Goal: Transaction & Acquisition: Purchase product/service

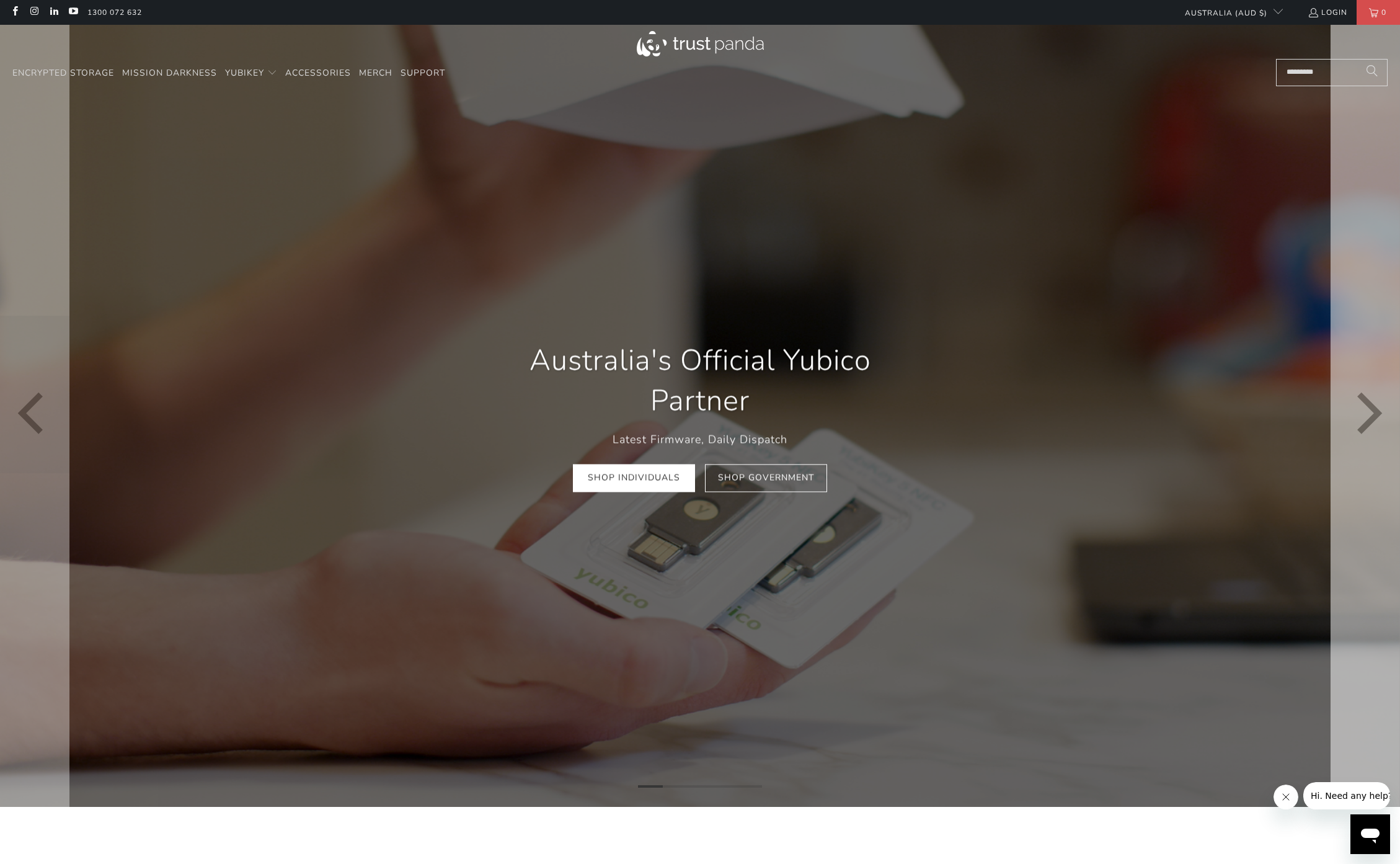
click at [1353, 388] on icon "Next" at bounding box center [1366, 415] width 42 height 470
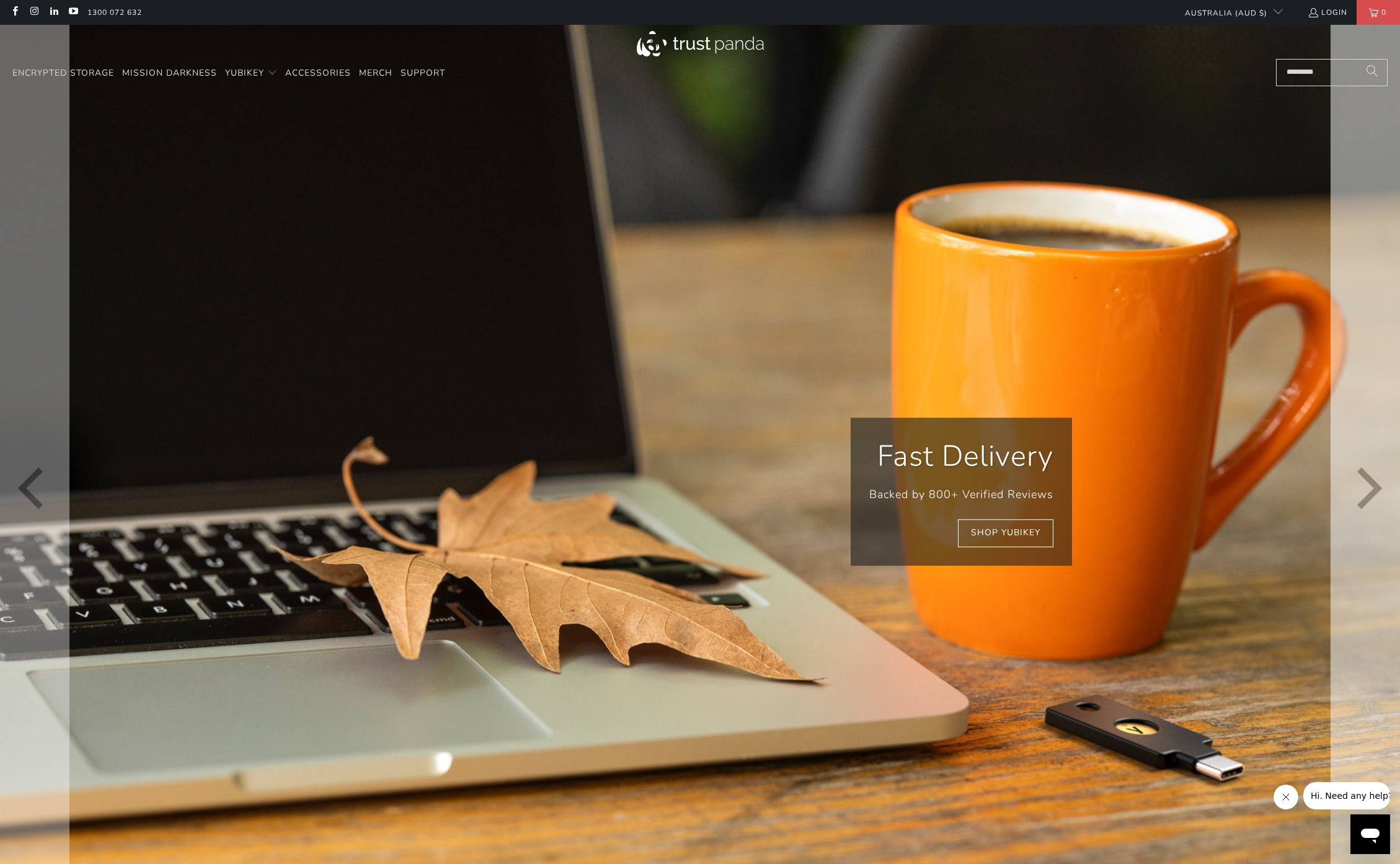
click at [1353, 388] on icon "Next" at bounding box center [1366, 491] width 42 height 560
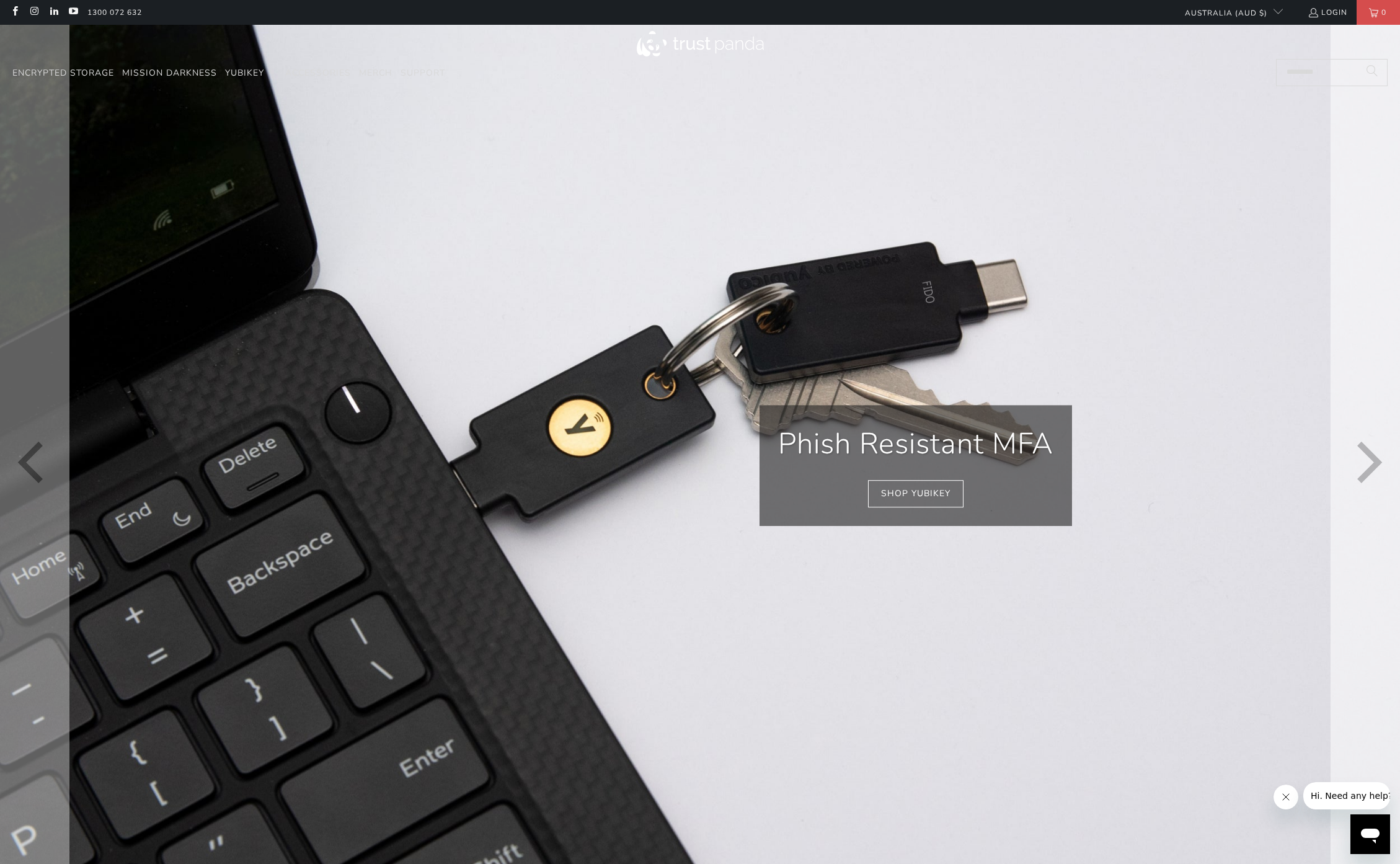
click at [1353, 388] on icon "Next" at bounding box center [1366, 465] width 42 height 529
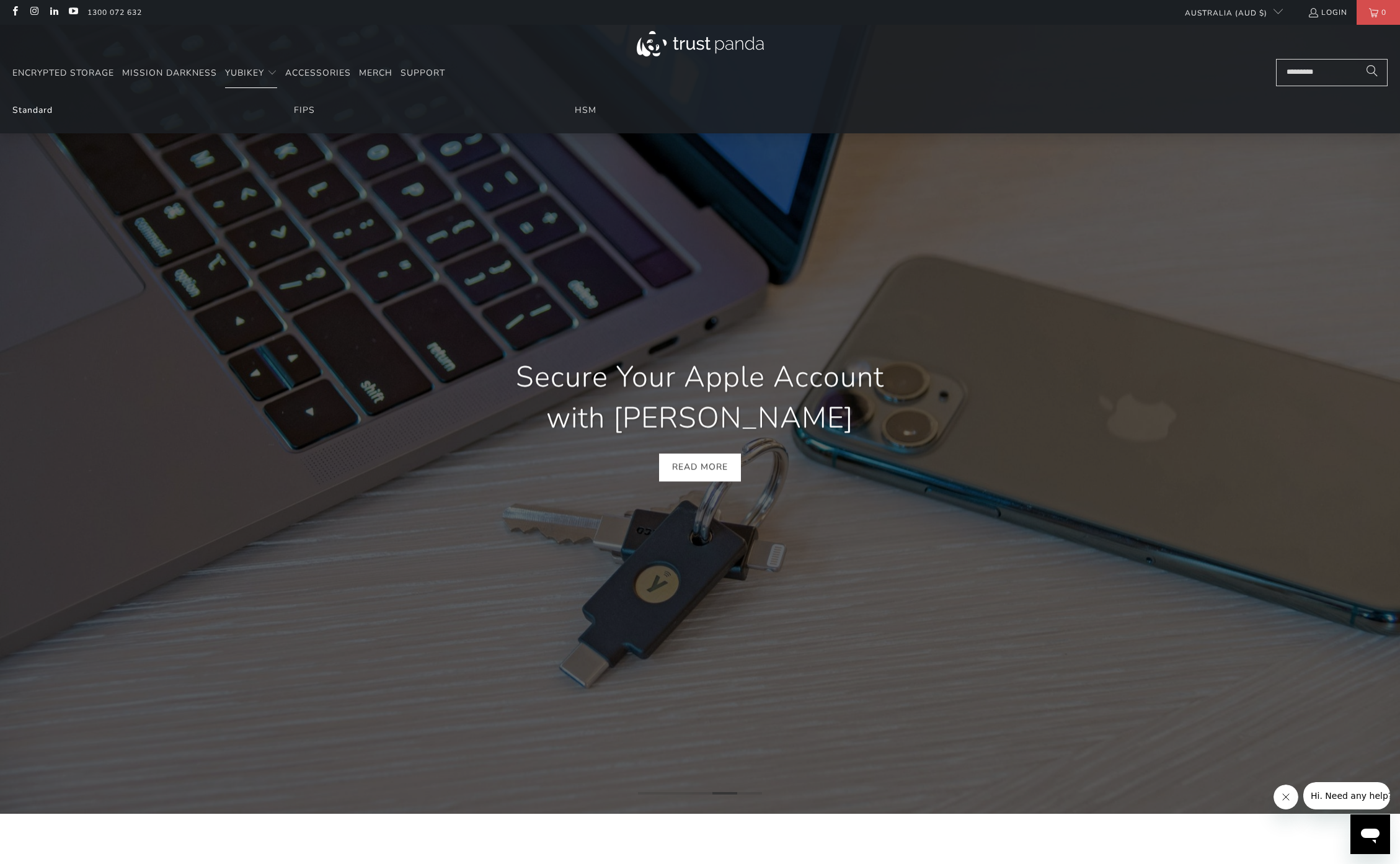
click at [24, 114] on link "Standard" at bounding box center [33, 110] width 41 height 12
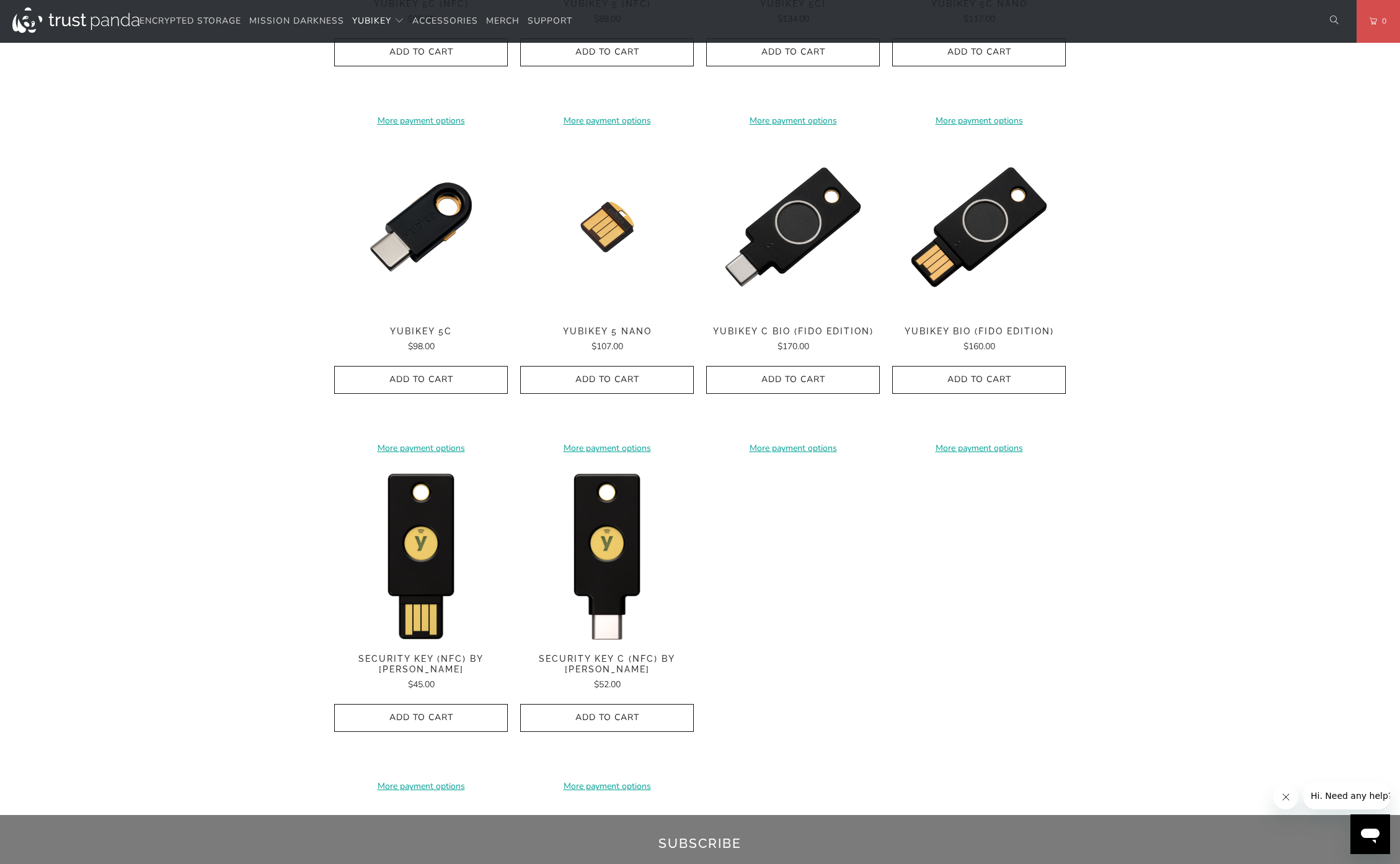
scroll to position [931, 0]
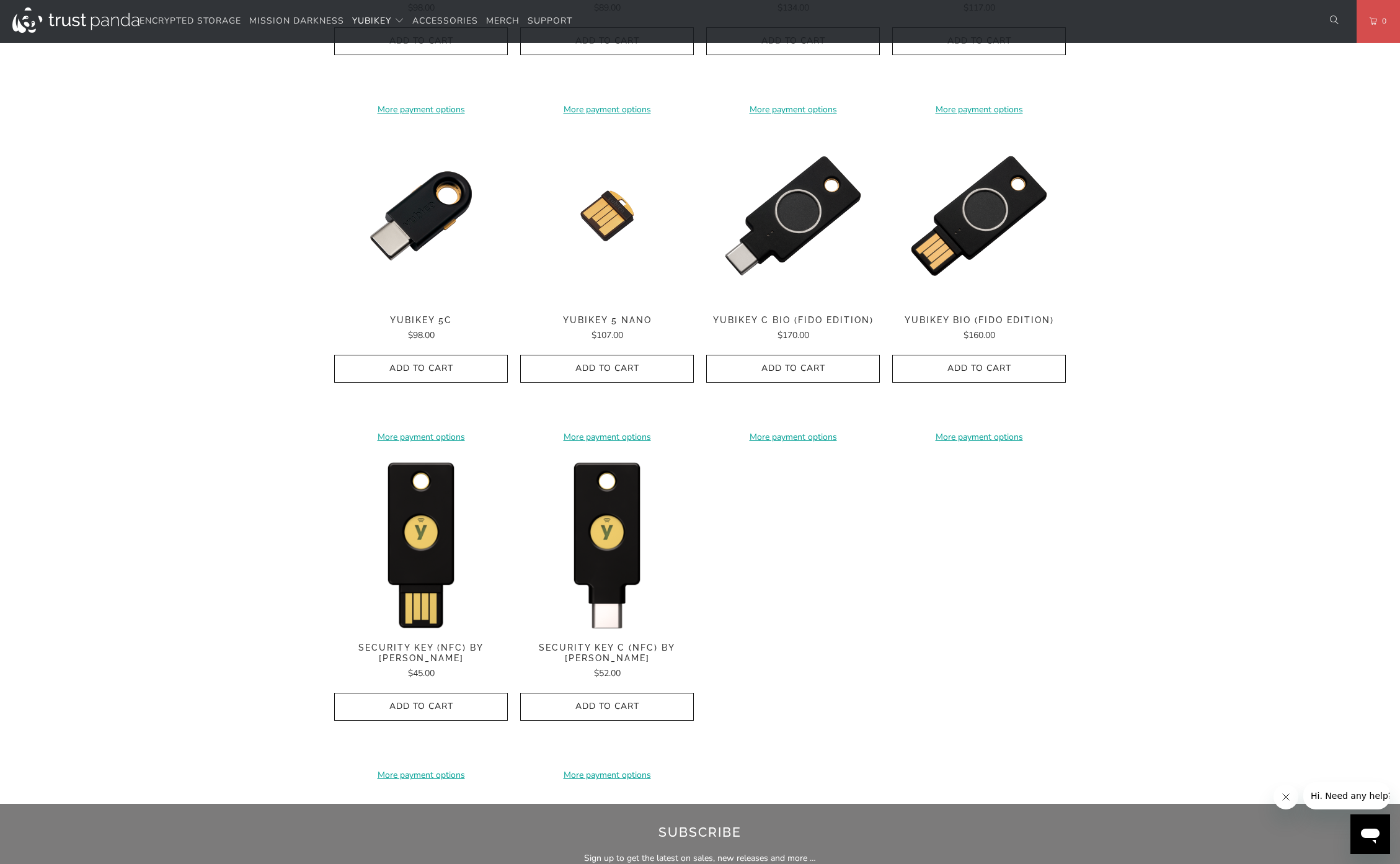
drag, startPoint x: 811, startPoint y: 578, endPoint x: 802, endPoint y: 543, distance: 36.1
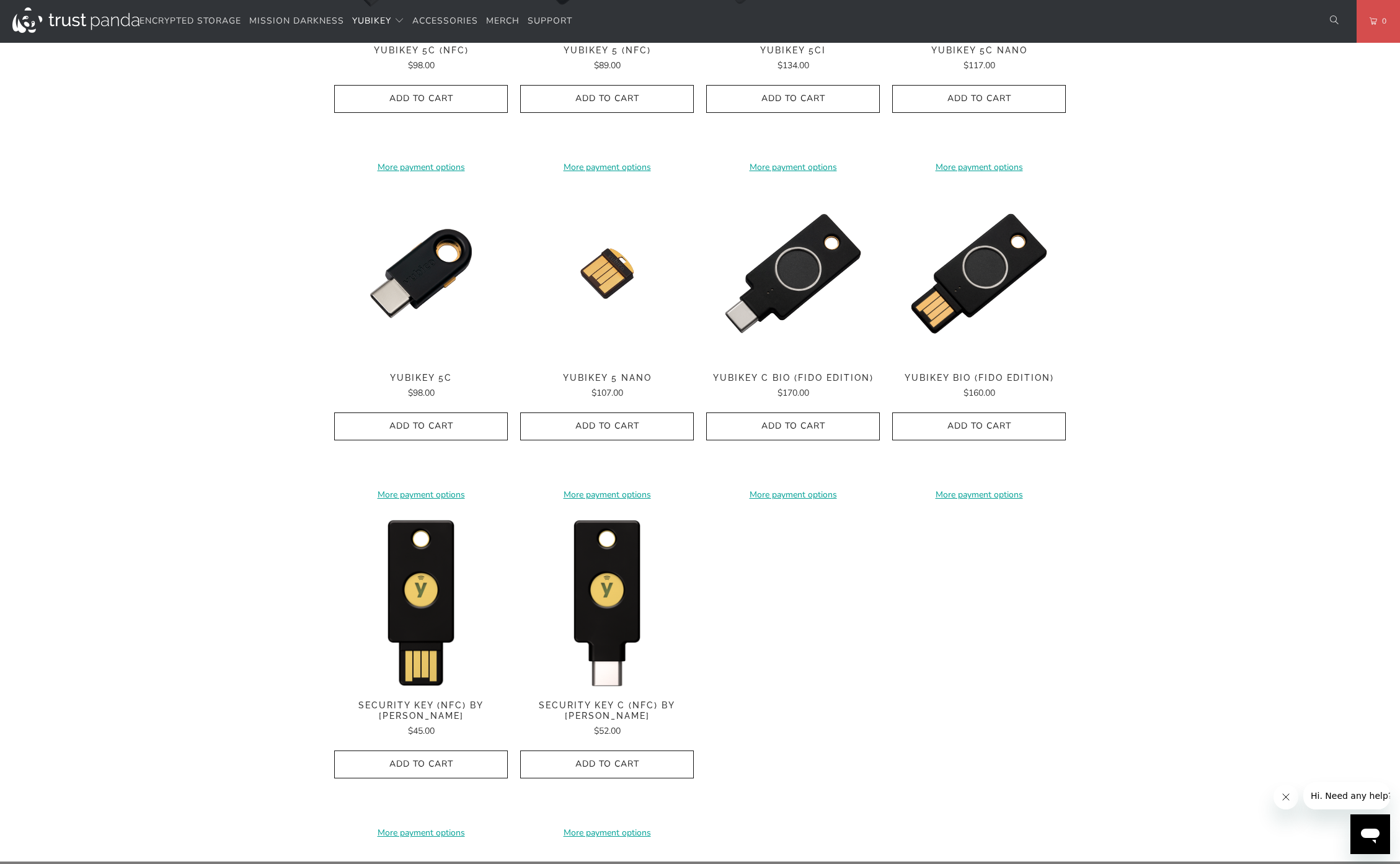
drag, startPoint x: 787, startPoint y: 642, endPoint x: 1007, endPoint y: 696, distance: 226.5
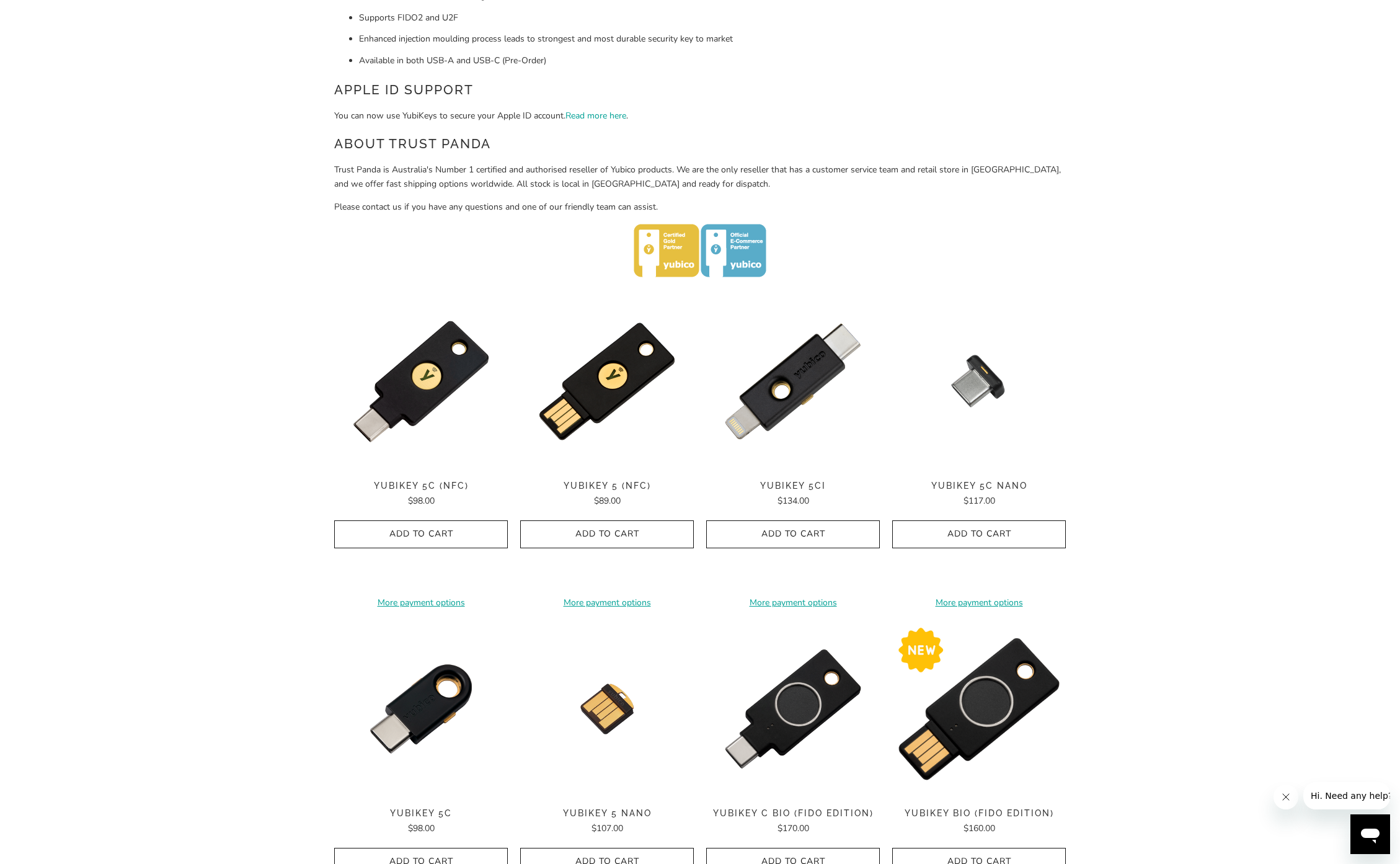
scroll to position [334, 0]
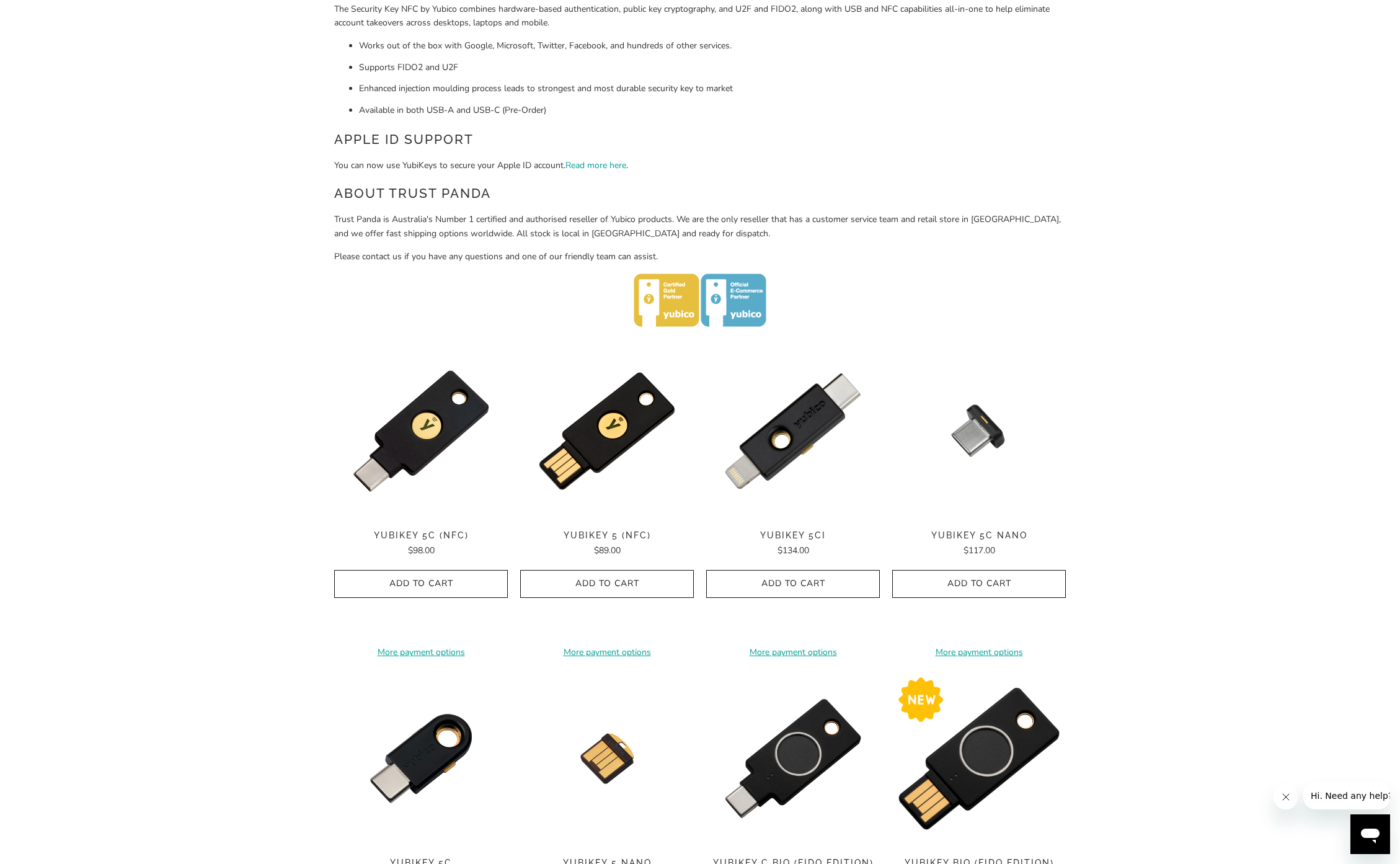
drag, startPoint x: 826, startPoint y: 654, endPoint x: 993, endPoint y: 626, distance: 169.3
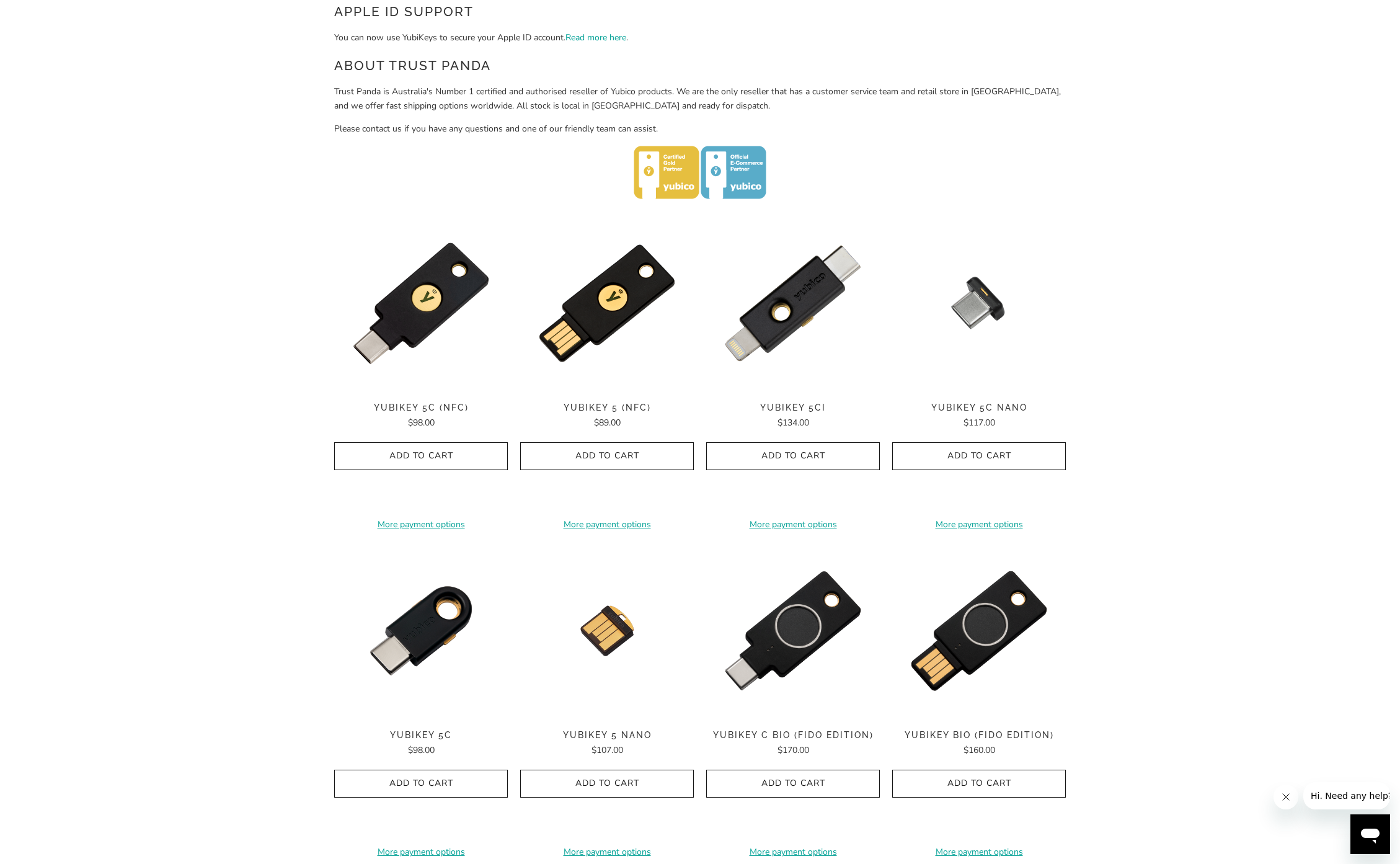
drag, startPoint x: 145, startPoint y: 613, endPoint x: 326, endPoint y: 674, distance: 191.0
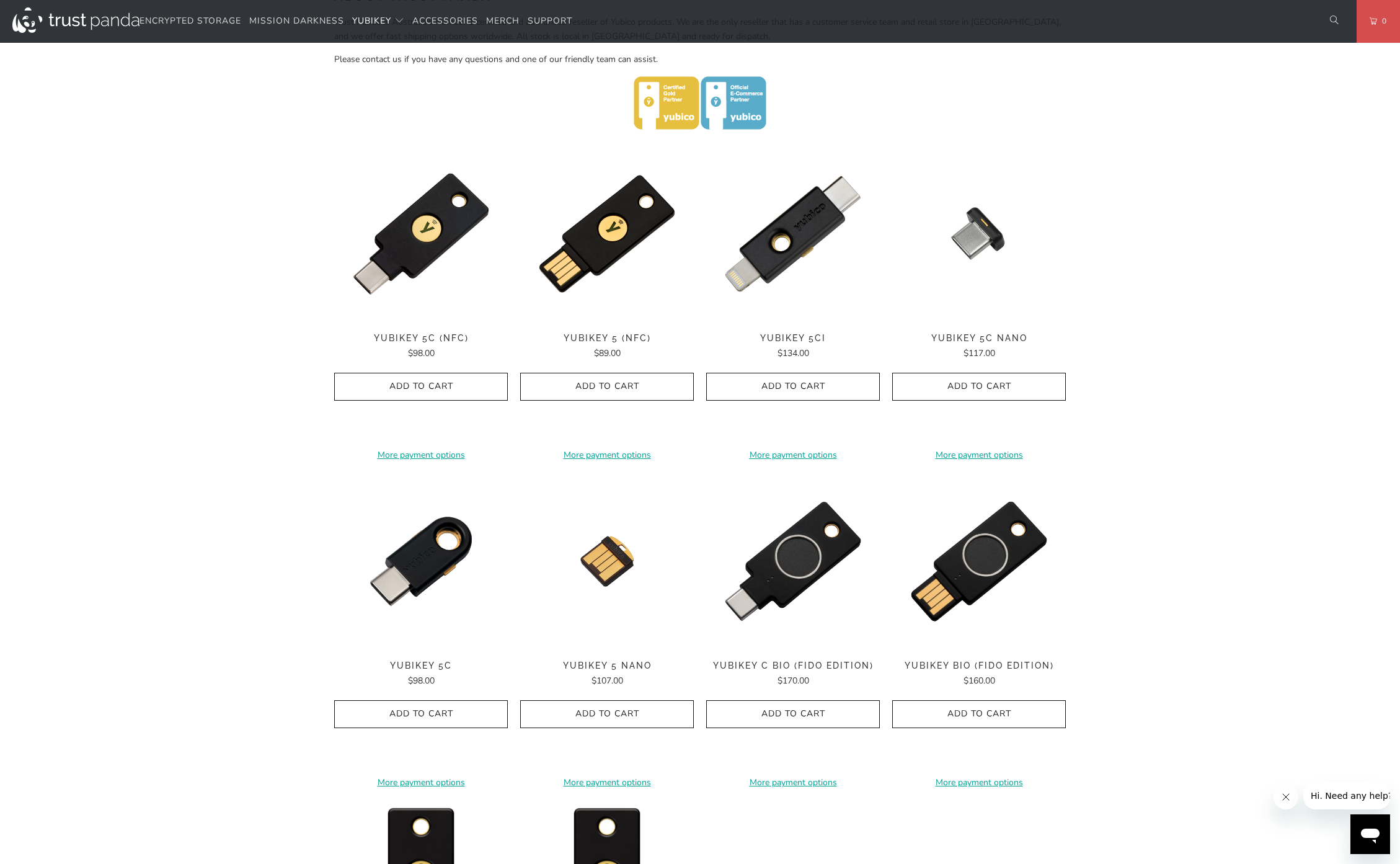
scroll to position [844, 0]
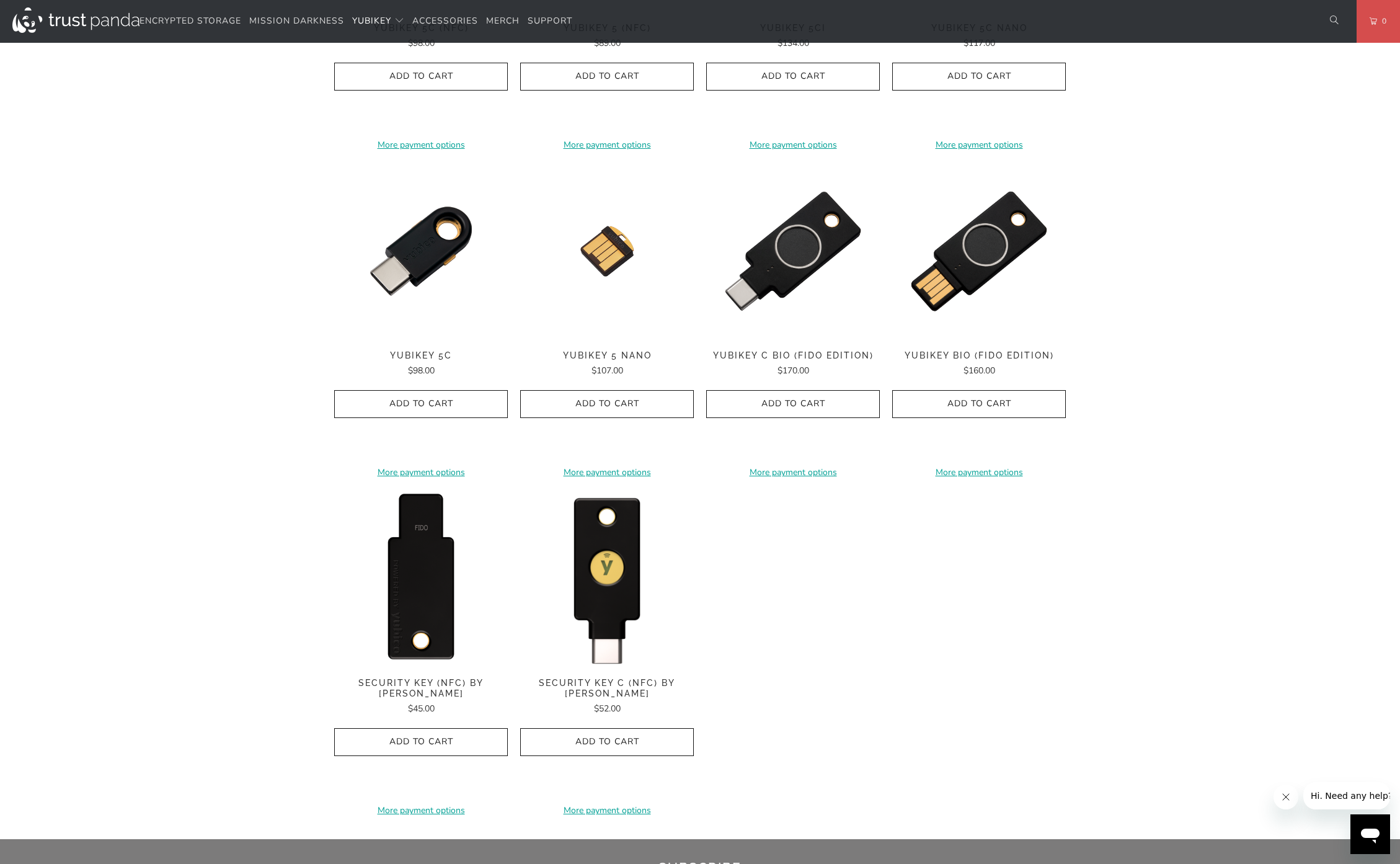
click at [417, 585] on img at bounding box center [421, 579] width 174 height 174
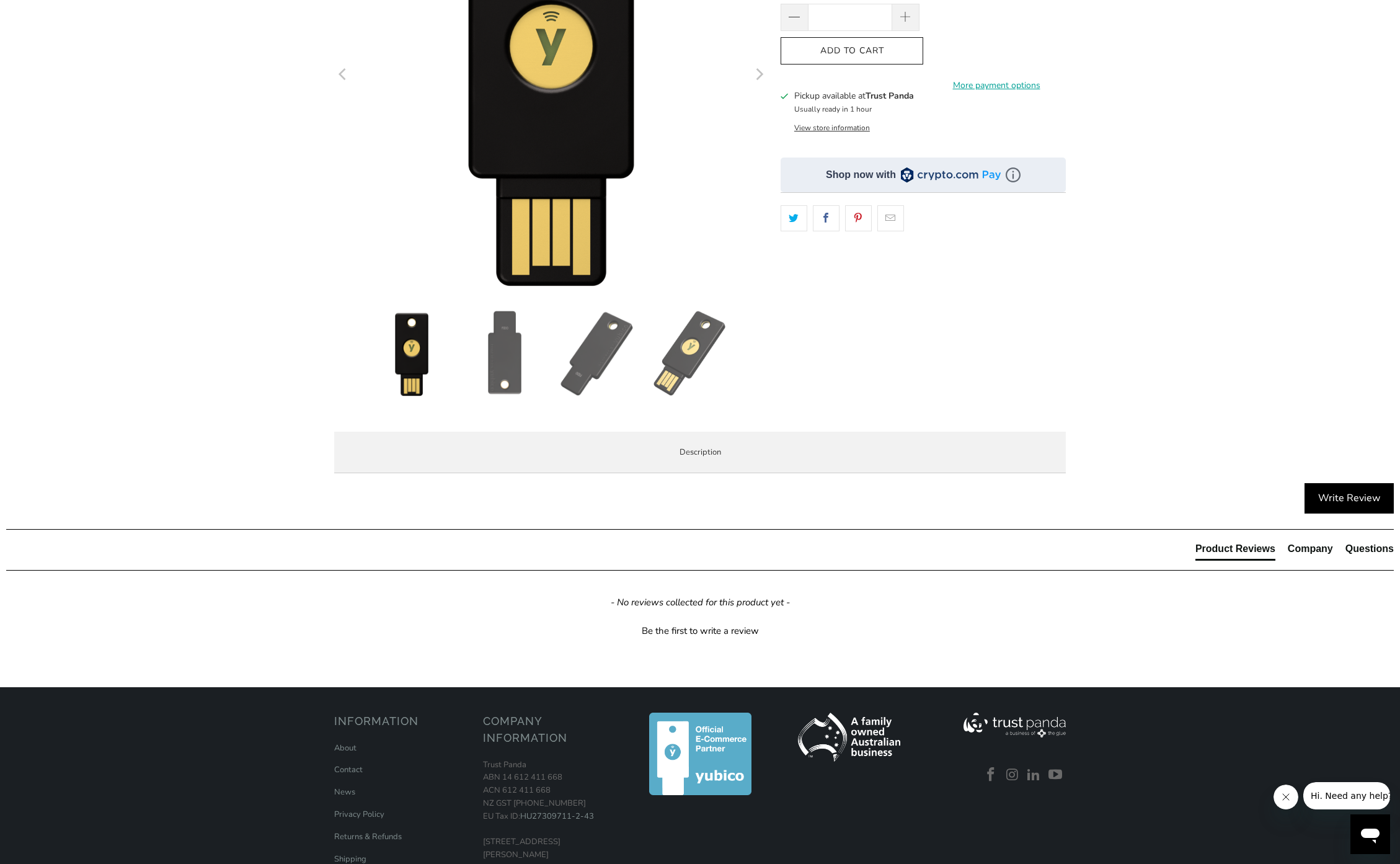
scroll to position [7, 0]
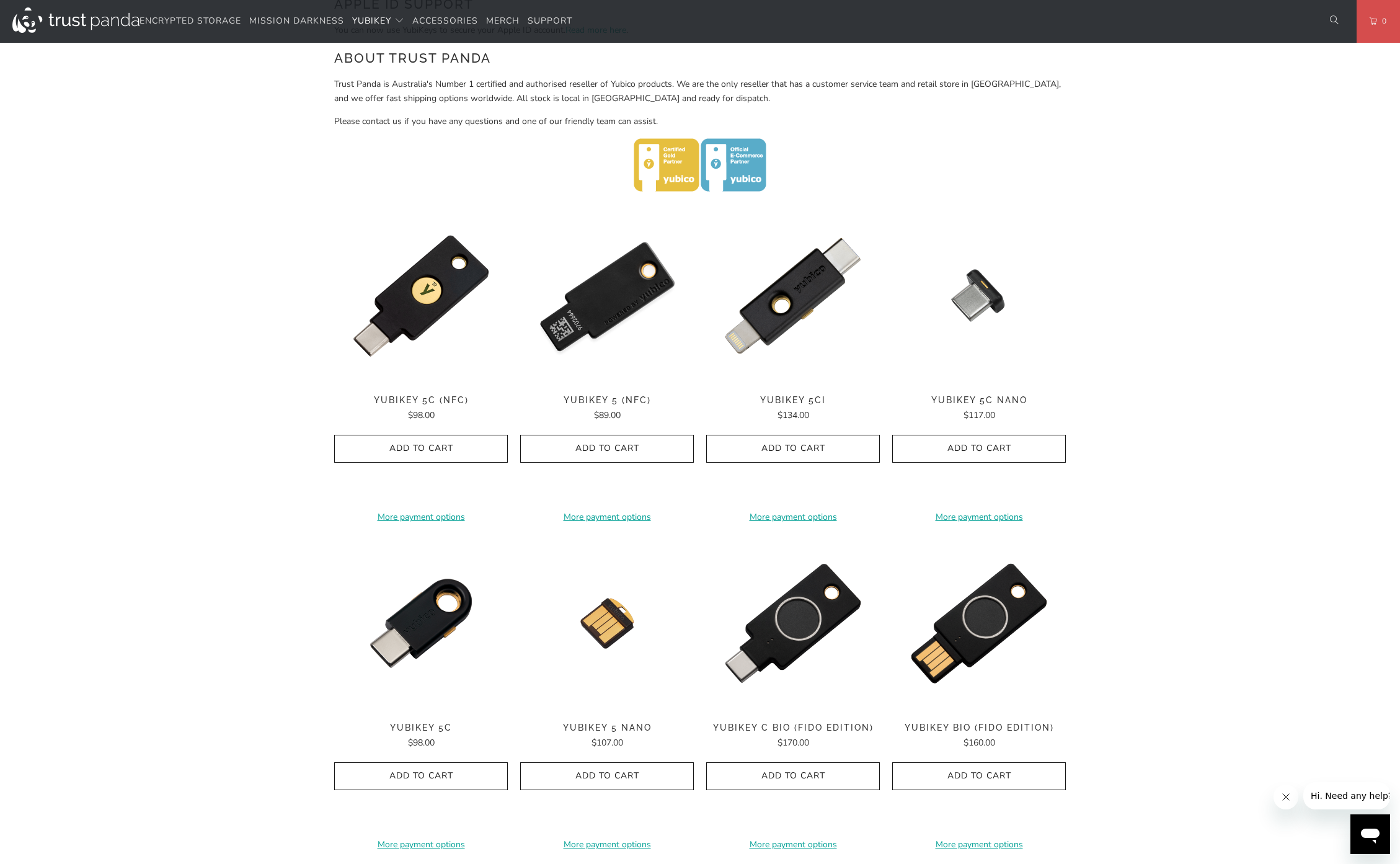
click at [658, 225] on img at bounding box center [607, 296] width 174 height 174
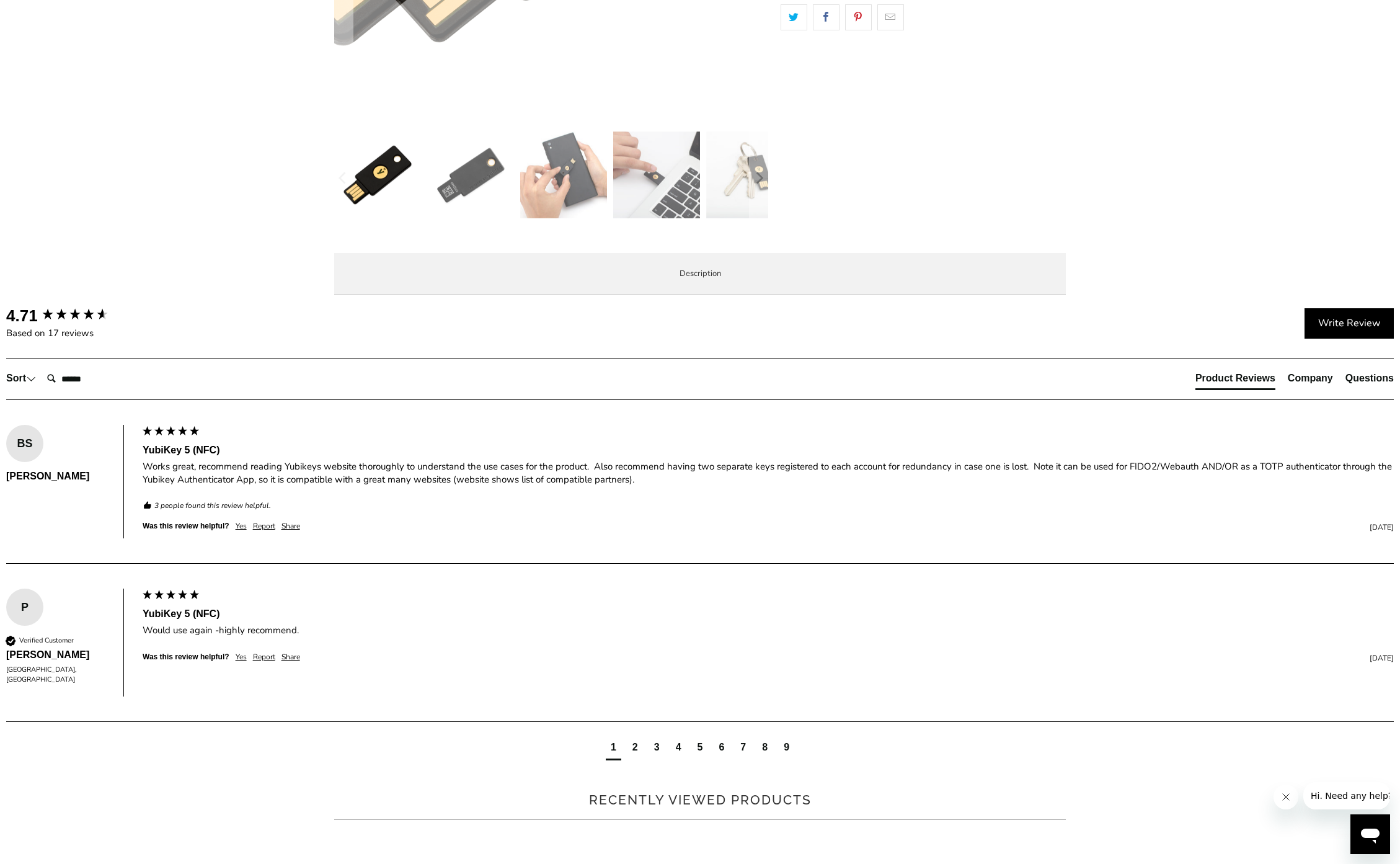
scroll to position [496, 0]
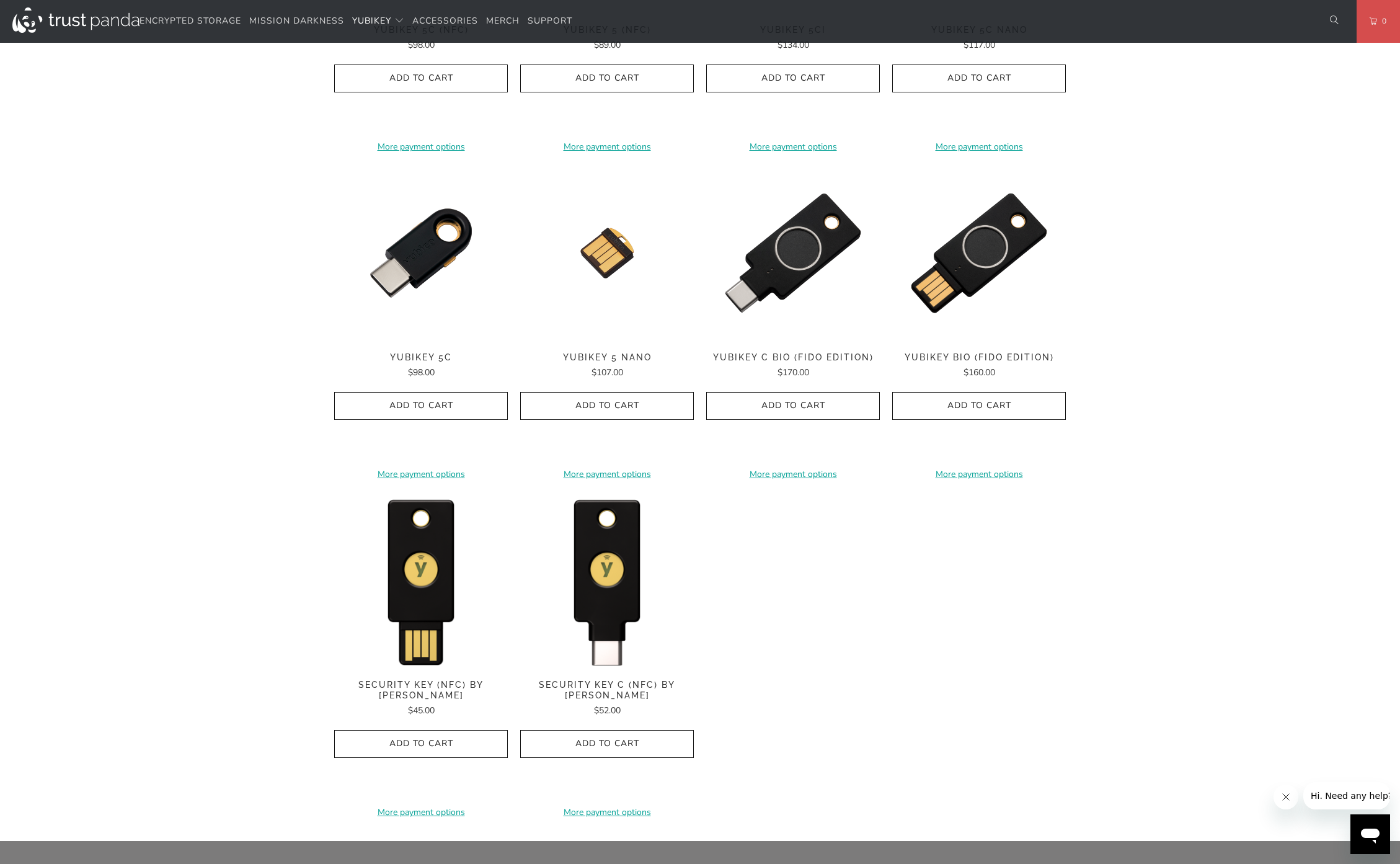
scroll to position [594, 0]
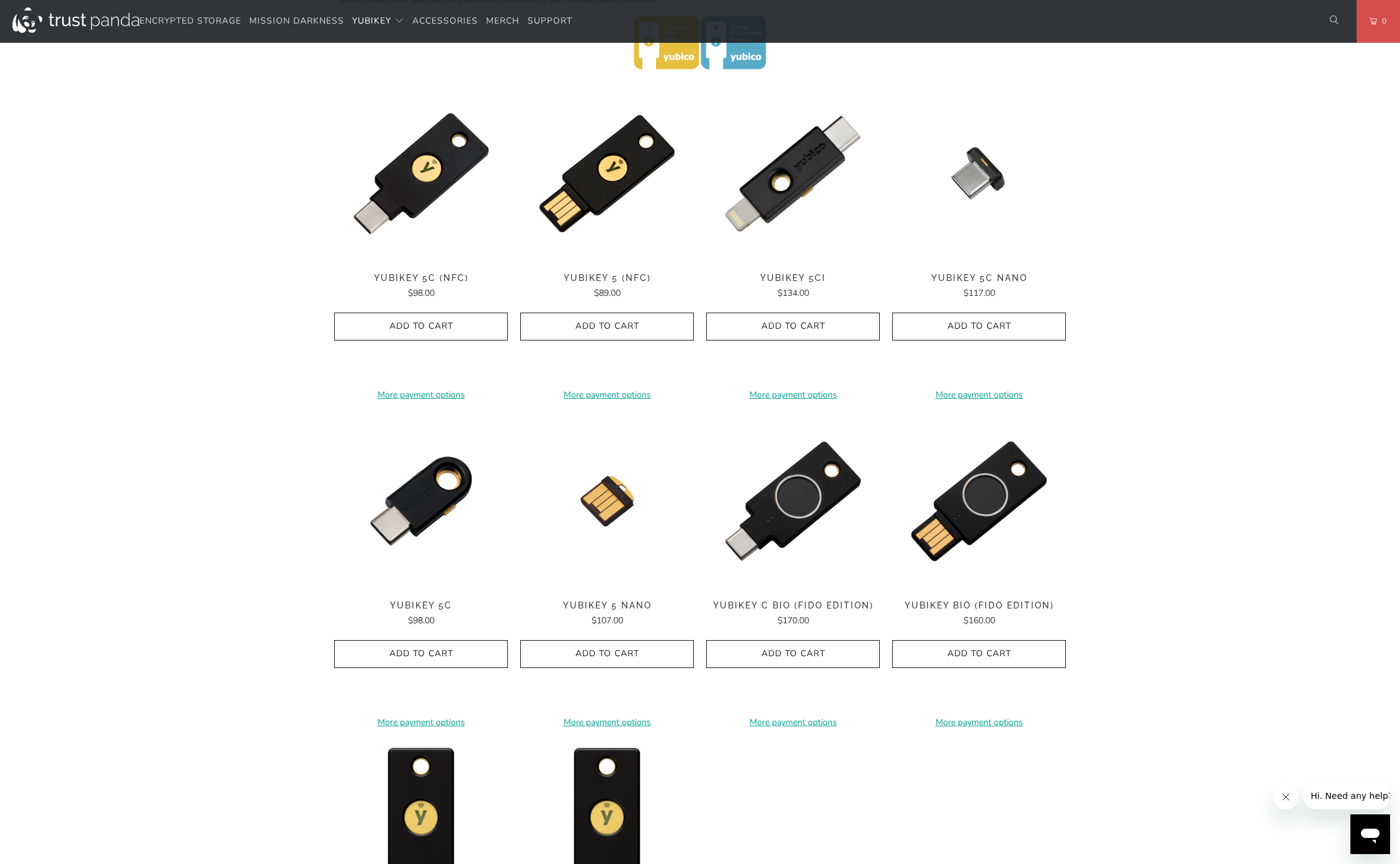
click at [615, 201] on img at bounding box center [607, 174] width 174 height 174
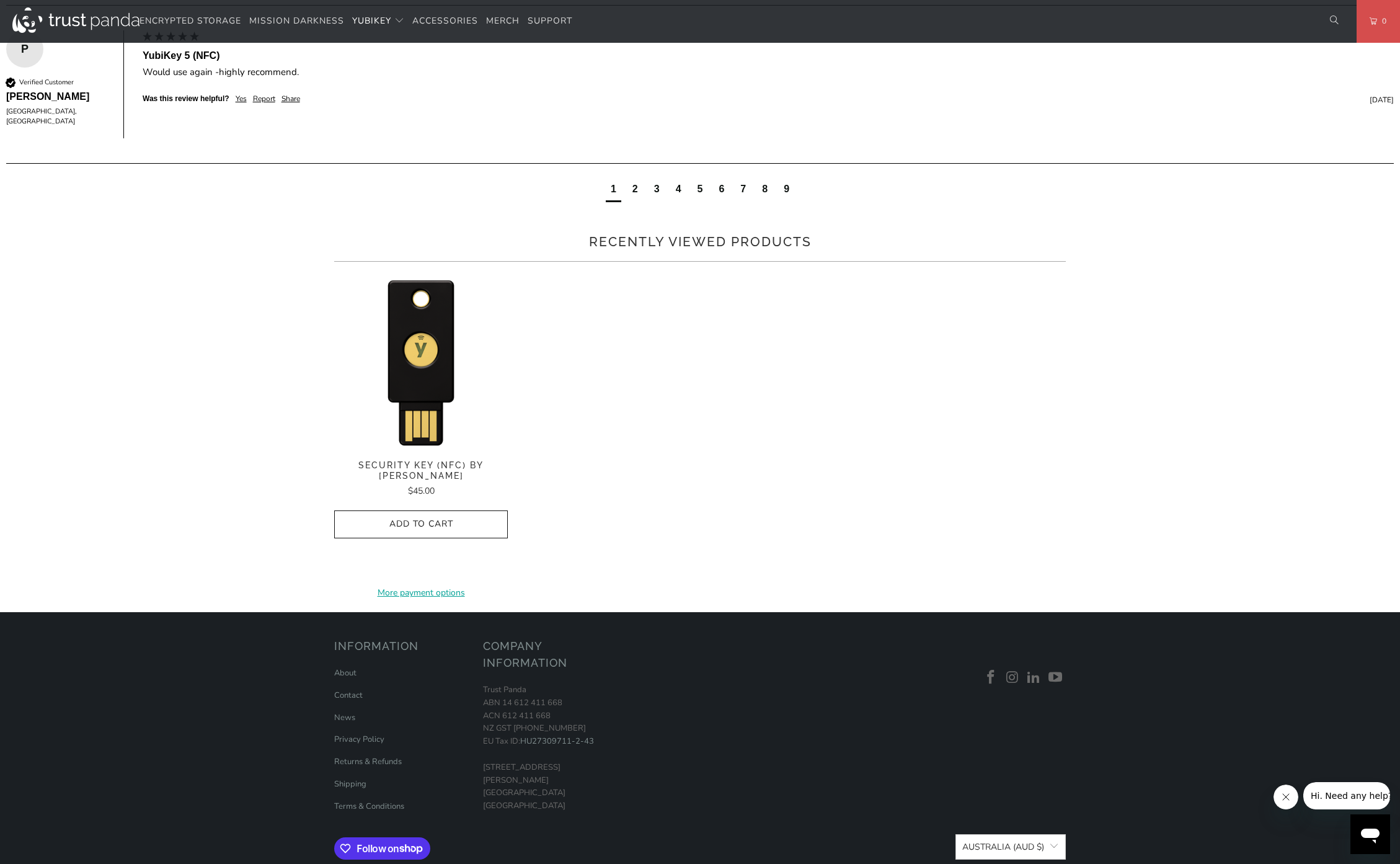
scroll to position [558, 0]
